Goal: Transaction & Acquisition: Book appointment/travel/reservation

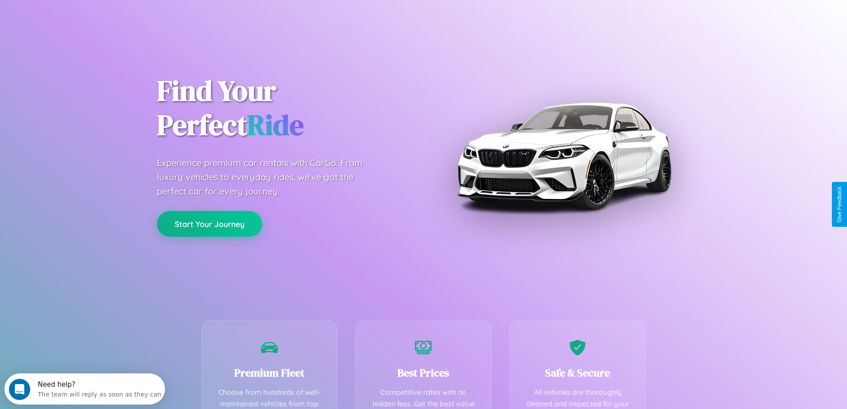
click at [210, 224] on button "Start Your Journey" at bounding box center [209, 224] width 105 height 26
click at [210, 223] on button "Start Your Journey" at bounding box center [209, 224] width 105 height 26
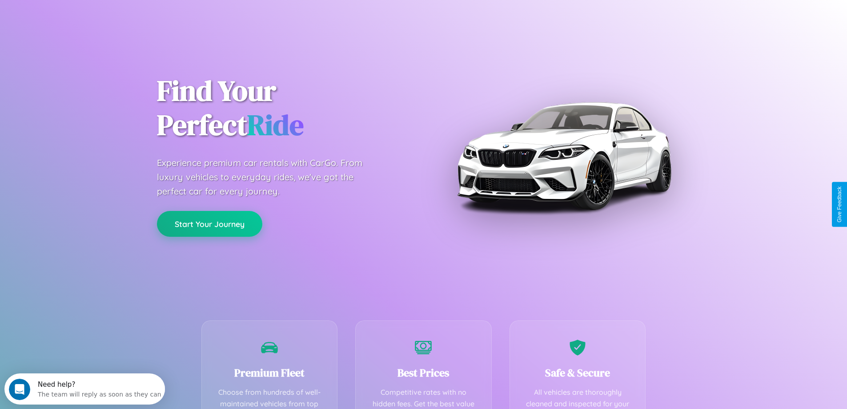
click at [210, 223] on button "Start Your Journey" at bounding box center [209, 224] width 105 height 26
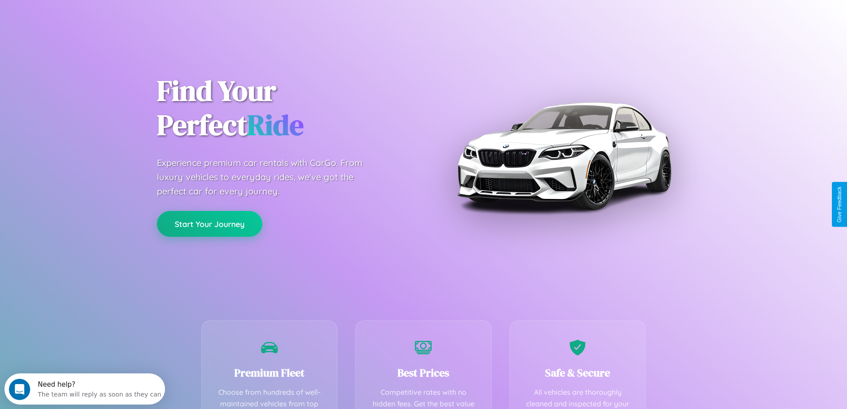
click at [210, 223] on button "Start Your Journey" at bounding box center [209, 224] width 105 height 26
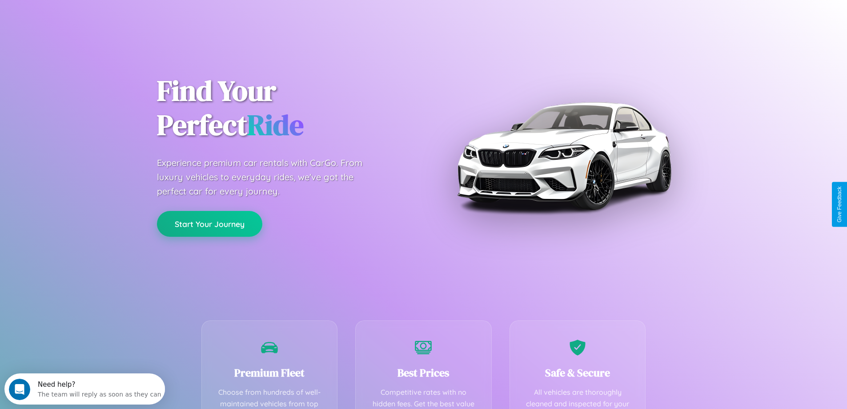
click at [210, 223] on button "Start Your Journey" at bounding box center [209, 224] width 105 height 26
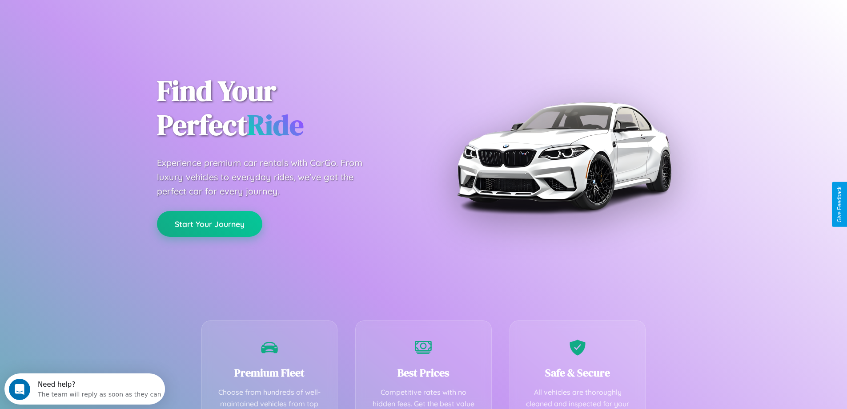
click at [210, 223] on button "Start Your Journey" at bounding box center [209, 224] width 105 height 26
